Goal: Task Accomplishment & Management: Complete application form

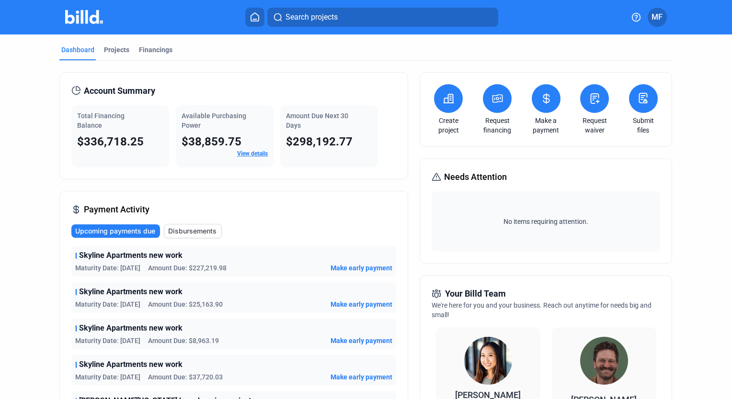
click at [494, 100] on icon at bounding box center [497, 98] width 12 height 11
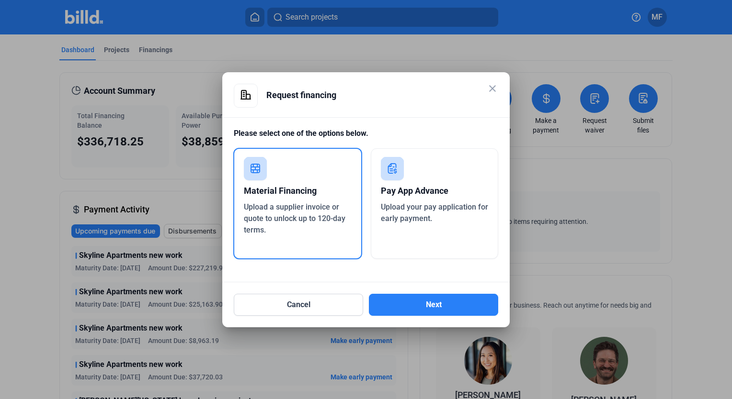
click at [410, 220] on span "Upload your pay application for early payment." at bounding box center [434, 213] width 107 height 21
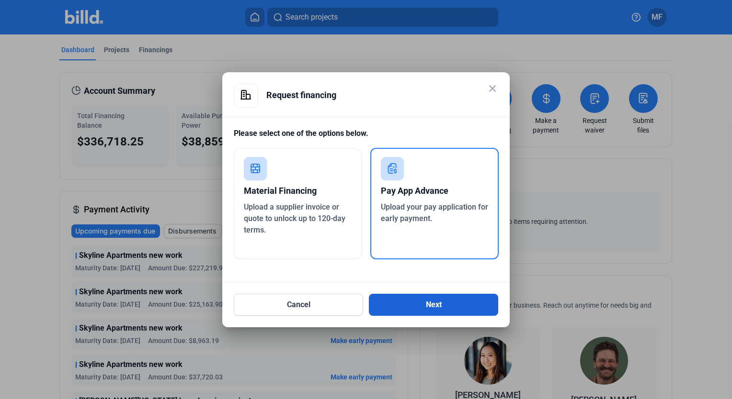
click at [421, 303] on button "Next" at bounding box center [433, 305] width 129 height 22
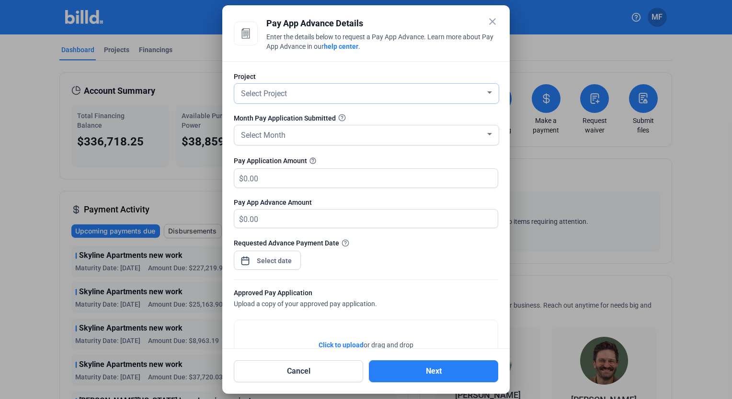
click at [381, 93] on div "Select Project" at bounding box center [362, 92] width 246 height 13
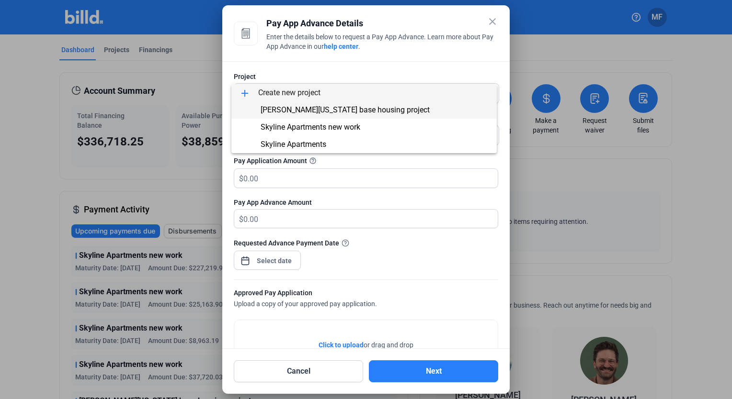
click at [374, 108] on span "[PERSON_NAME][US_STATE] base housing project" at bounding box center [344, 109] width 169 height 9
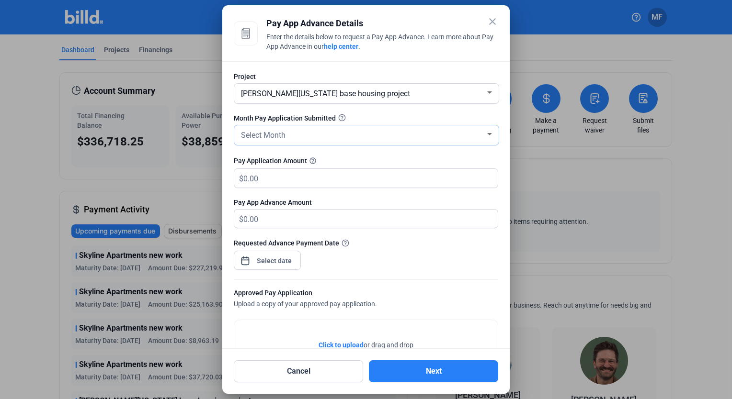
click at [361, 136] on div "Select Month" at bounding box center [362, 134] width 246 height 13
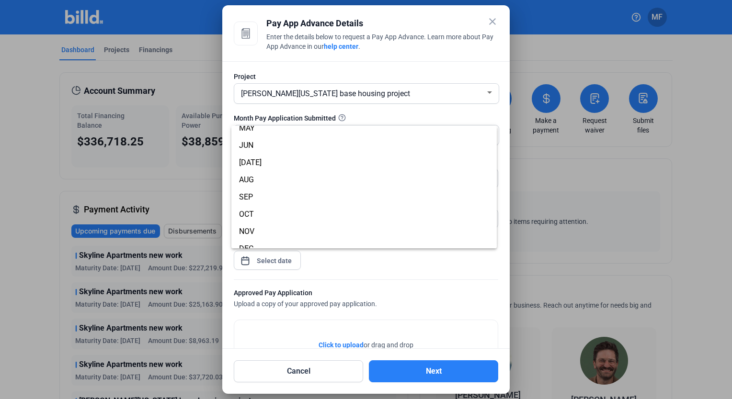
scroll to position [84, 0]
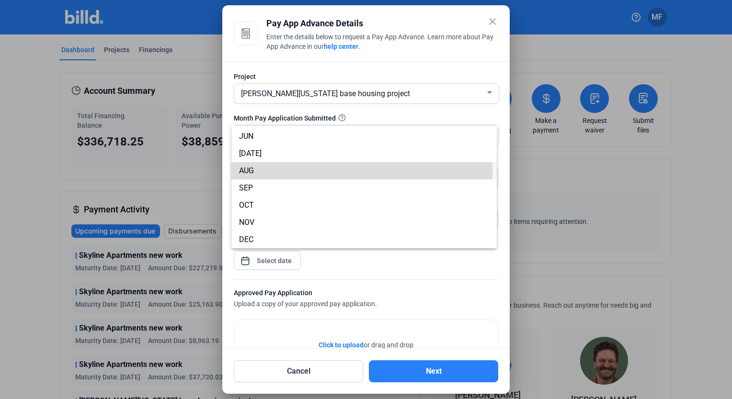
click at [359, 172] on span "AUG" at bounding box center [364, 170] width 250 height 17
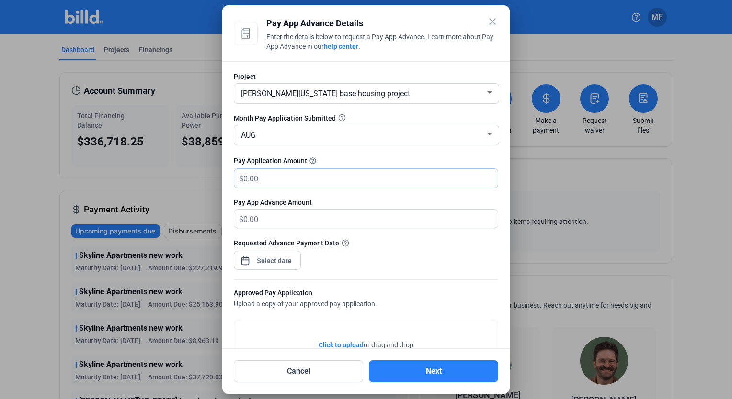
click at [338, 179] on input "text" at bounding box center [370, 178] width 254 height 19
type input "44,893.03"
click at [281, 259] on div "close Pay App Advance Details Enter the details below to request a Pay App Adva…" at bounding box center [366, 199] width 732 height 399
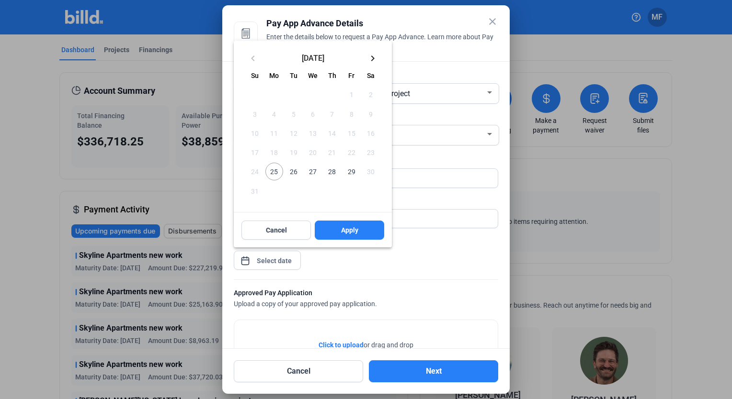
click at [312, 170] on span "27" at bounding box center [312, 171] width 17 height 17
click at [338, 233] on button "Apply" at bounding box center [349, 230] width 69 height 19
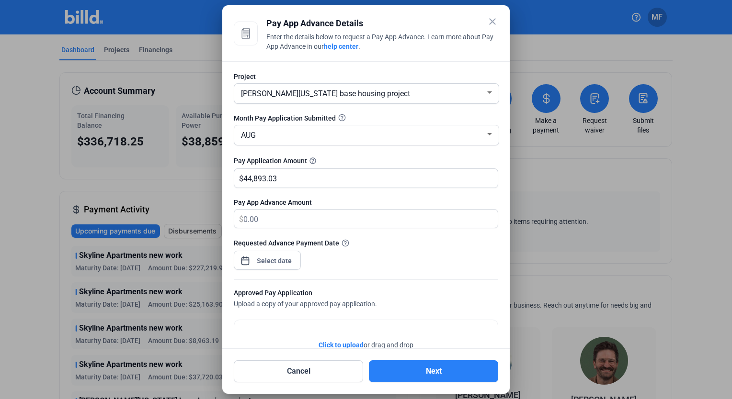
click at [335, 341] on span "Click to upload" at bounding box center [340, 345] width 45 height 8
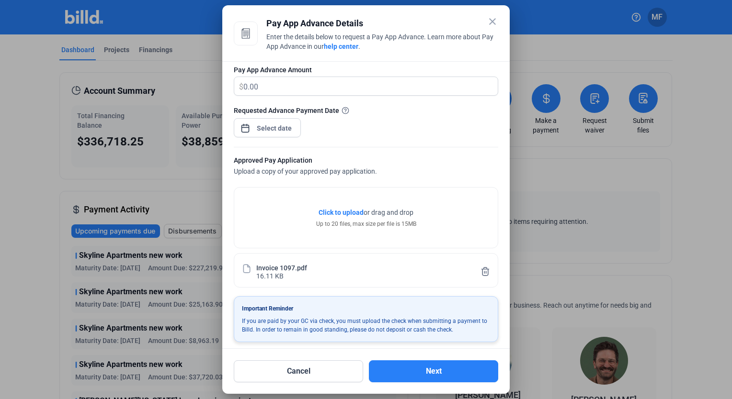
scroll to position [136, 0]
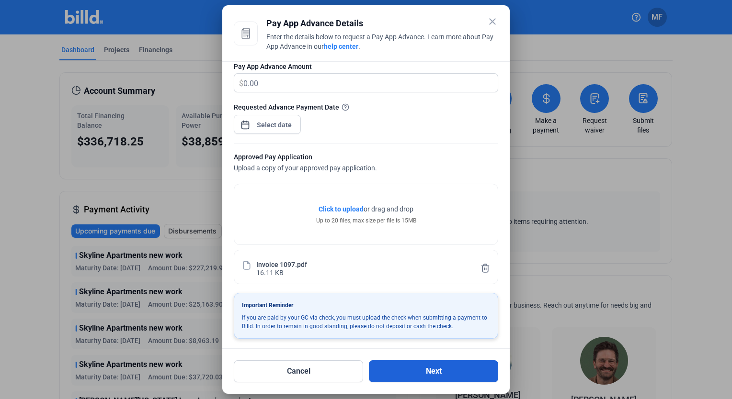
click at [440, 368] on button "Next" at bounding box center [433, 372] width 129 height 22
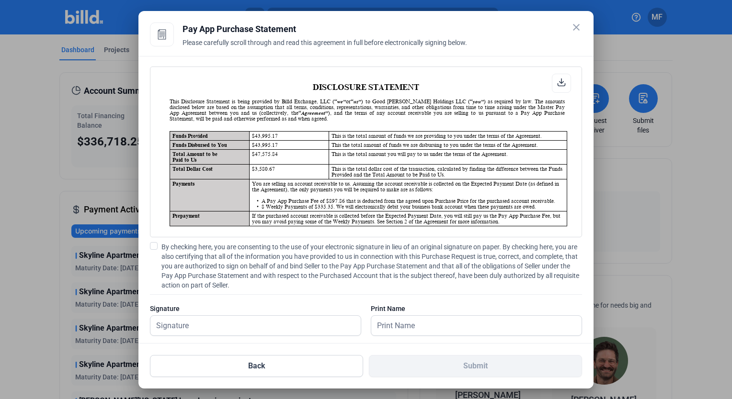
scroll to position [0, 0]
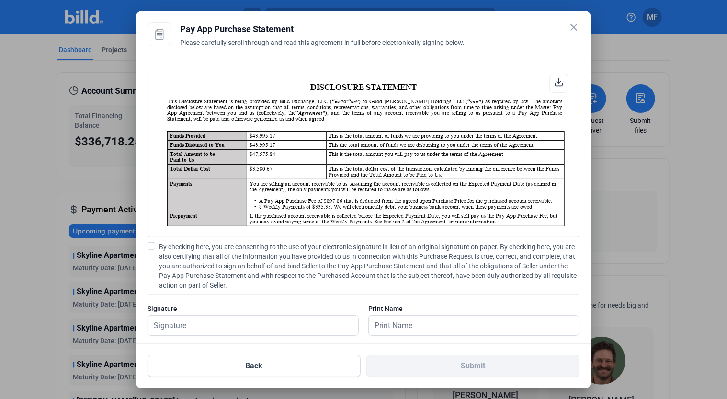
click at [152, 244] on span at bounding box center [151, 246] width 8 height 8
click at [0, 0] on input "By checking here, you are consenting to the use of your electronic signature in…" at bounding box center [0, 0] width 0 height 0
click at [195, 321] on input "text" at bounding box center [248, 326] width 200 height 20
type input "[PERSON_NAME]"
click at [380, 324] on input "text" at bounding box center [469, 326] width 200 height 20
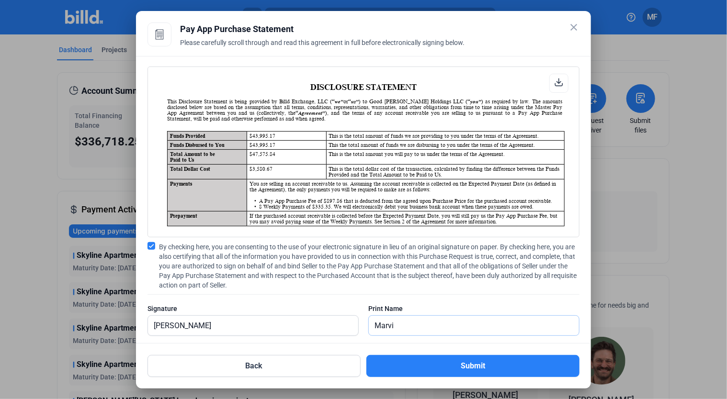
type input "[PERSON_NAME]"
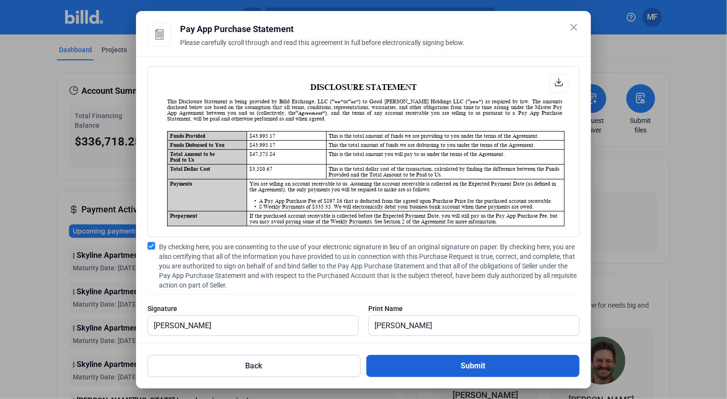
click at [511, 361] on button "Submit" at bounding box center [472, 366] width 213 height 22
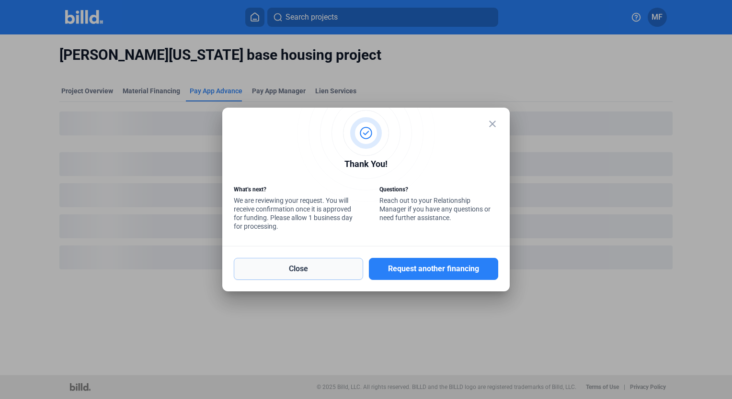
click at [343, 265] on button "Close" at bounding box center [298, 269] width 129 height 22
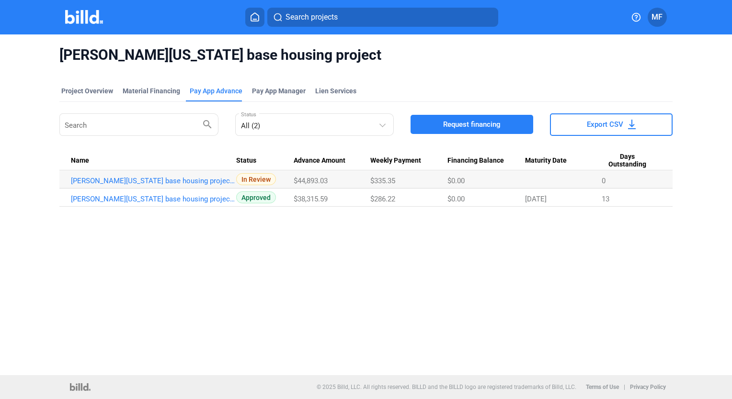
click at [660, 13] on span "MF" at bounding box center [656, 16] width 11 height 11
